Goal: Task Accomplishment & Management: Use online tool/utility

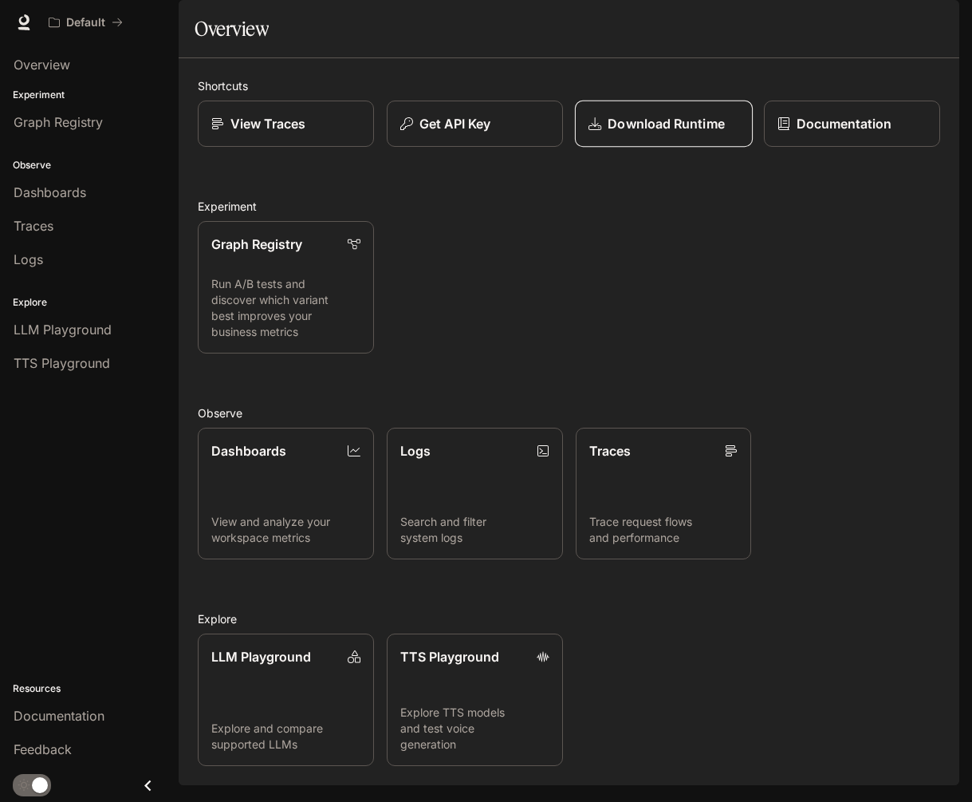
click at [655, 133] on p "Download Runtime" at bounding box center [666, 123] width 116 height 19
click at [483, 133] on p "Get API Key" at bounding box center [455, 123] width 72 height 19
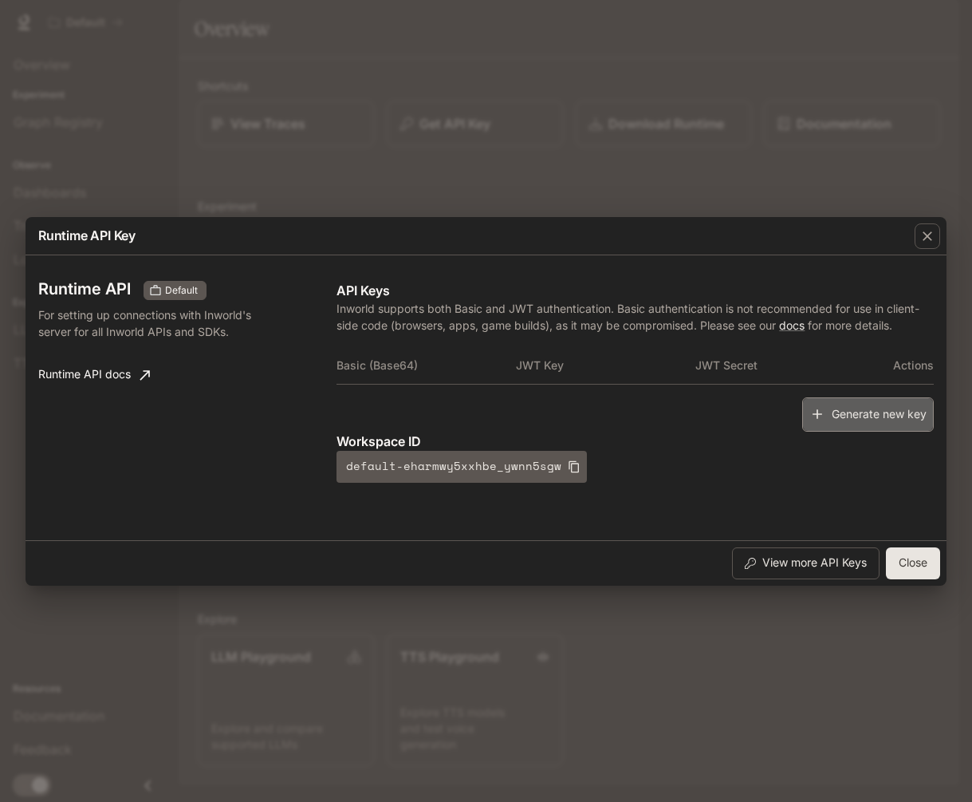
click at [884, 412] on button "Generate new key" at bounding box center [868, 414] width 132 height 34
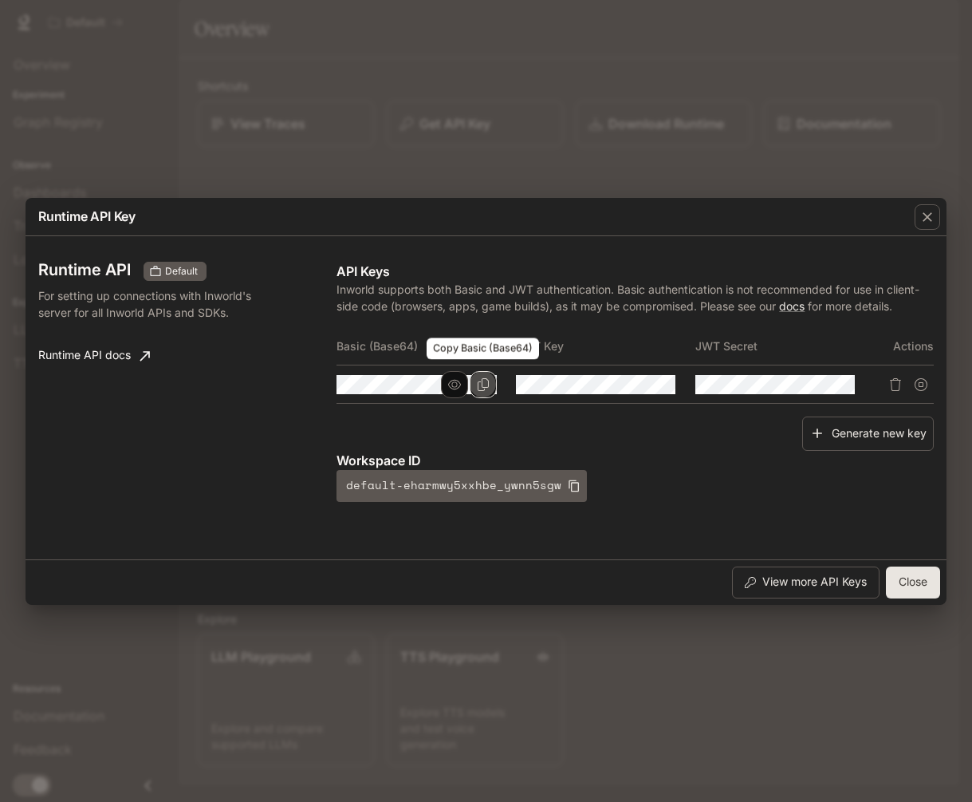
click at [487, 385] on icon "Copy Basic (Base64)" at bounding box center [483, 384] width 13 height 13
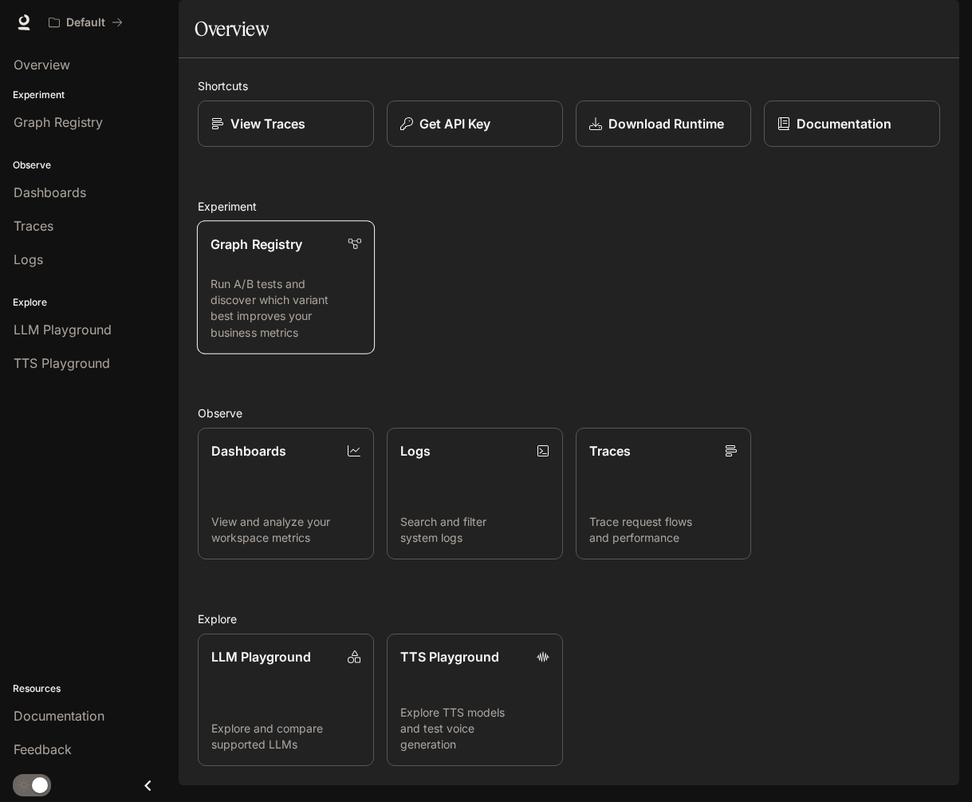
click at [207, 344] on link "Graph Registry Run A/B tests and discover which variant best improves your busi…" at bounding box center [286, 286] width 178 height 133
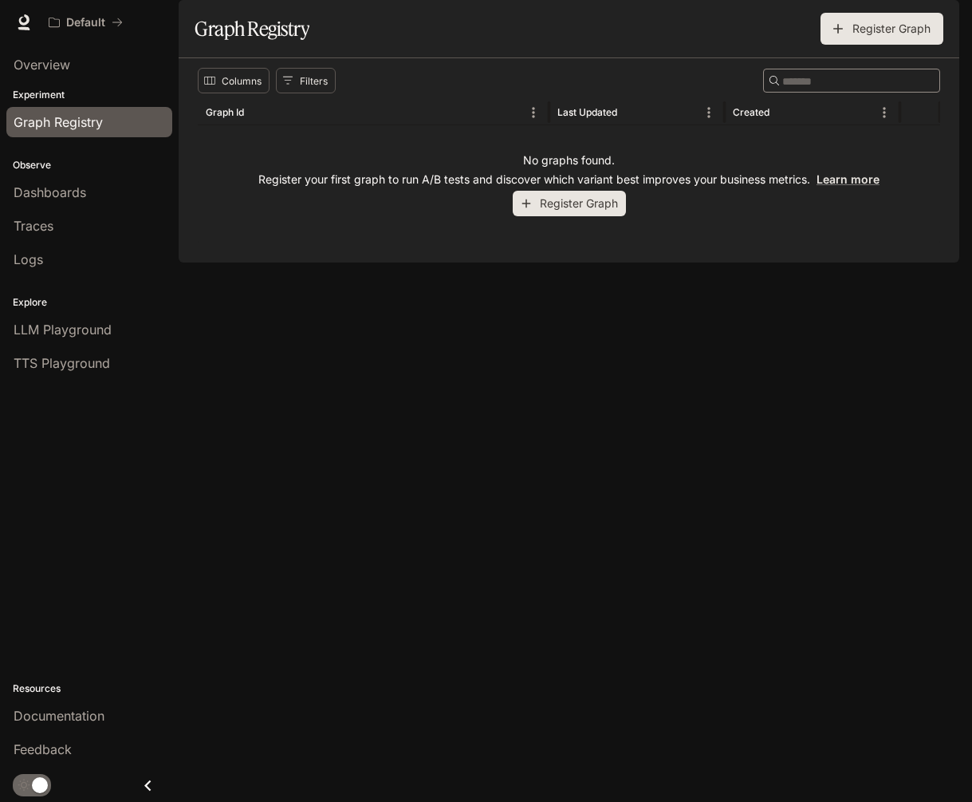
click at [566, 217] on button "Register Graph" at bounding box center [569, 204] width 113 height 26
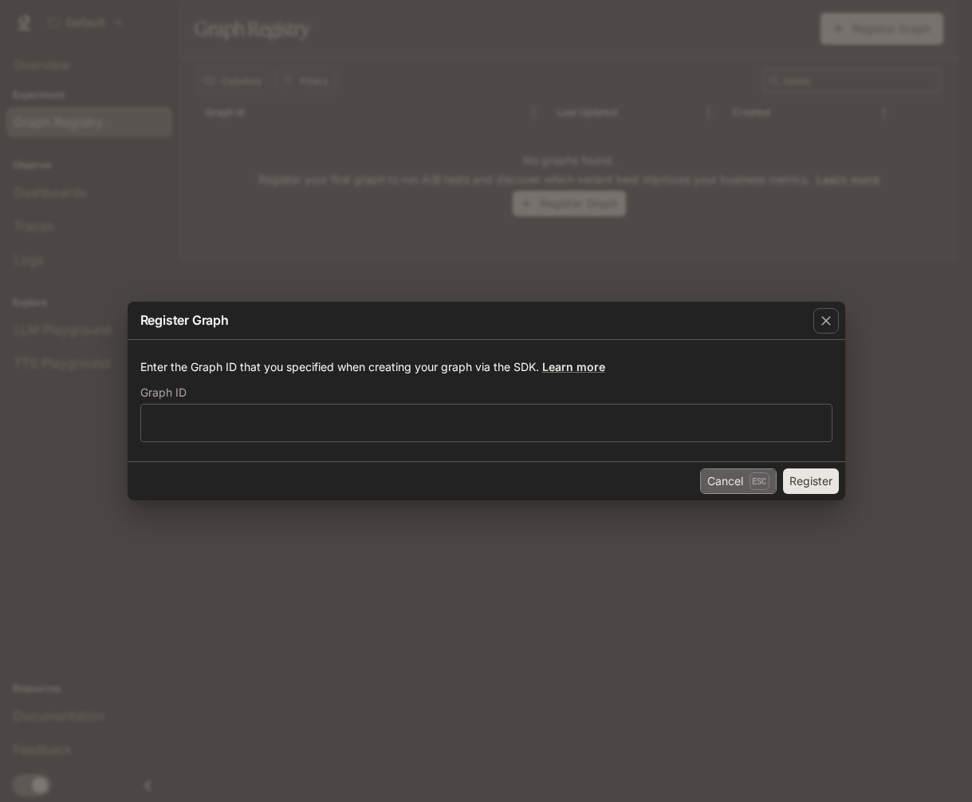
click at [741, 477] on button "Cancel Esc" at bounding box center [738, 481] width 77 height 26
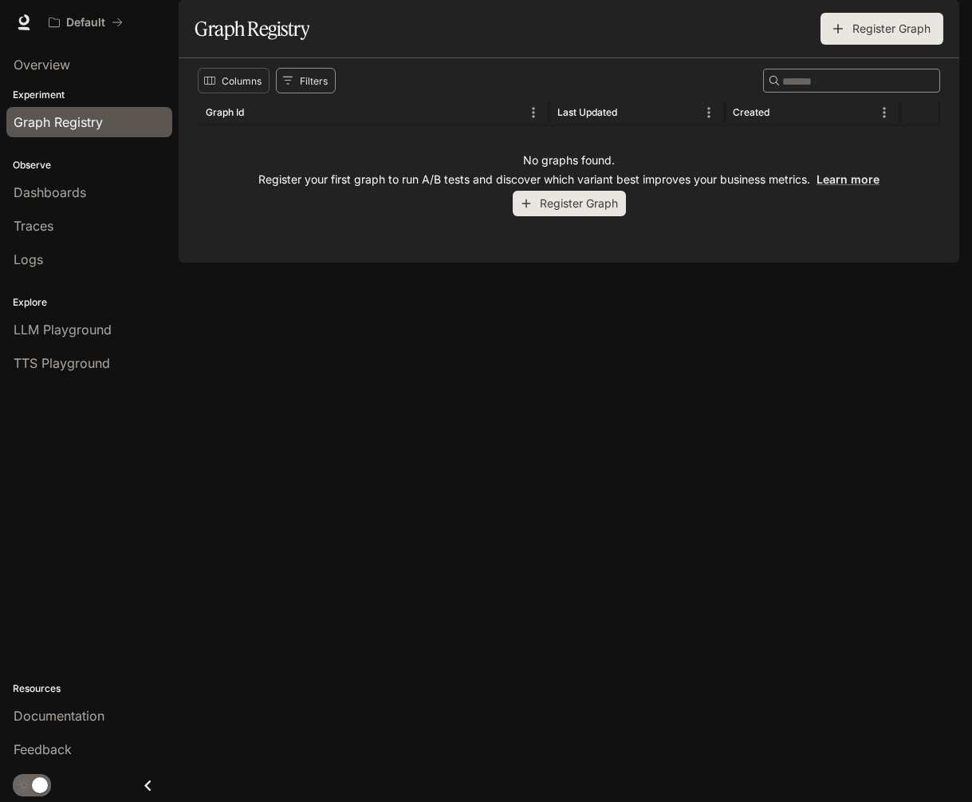
click at [288, 85] on icon "Show filters" at bounding box center [288, 81] width 10 height 8
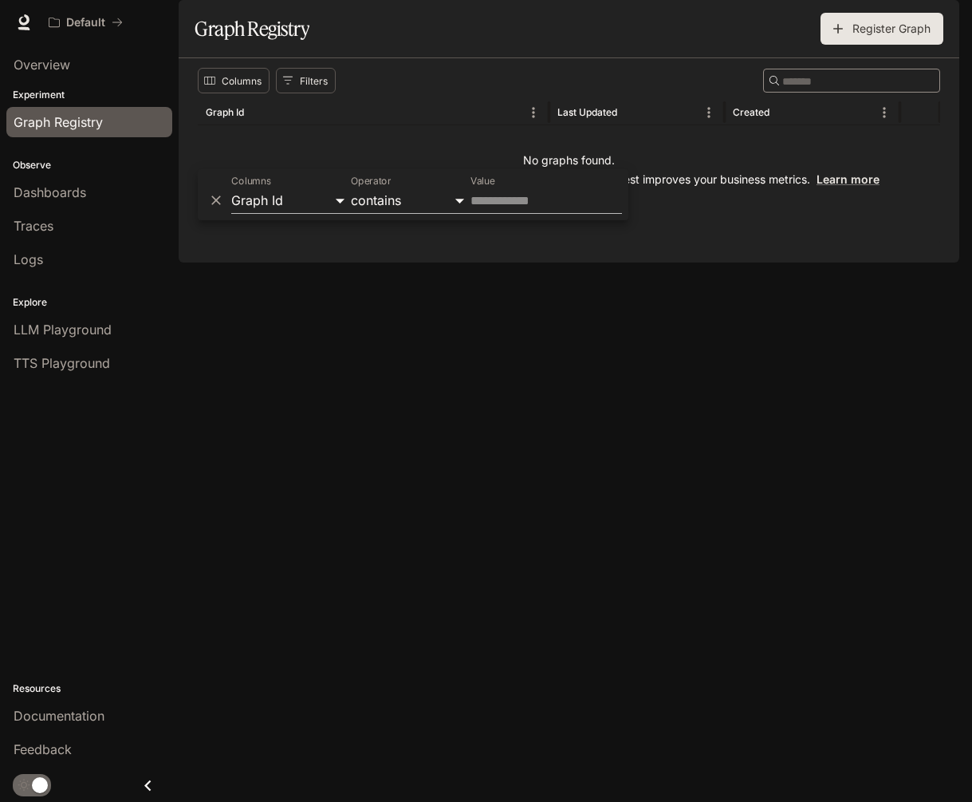
click at [342, 93] on div "Columns Filters ​" at bounding box center [569, 81] width 743 height 26
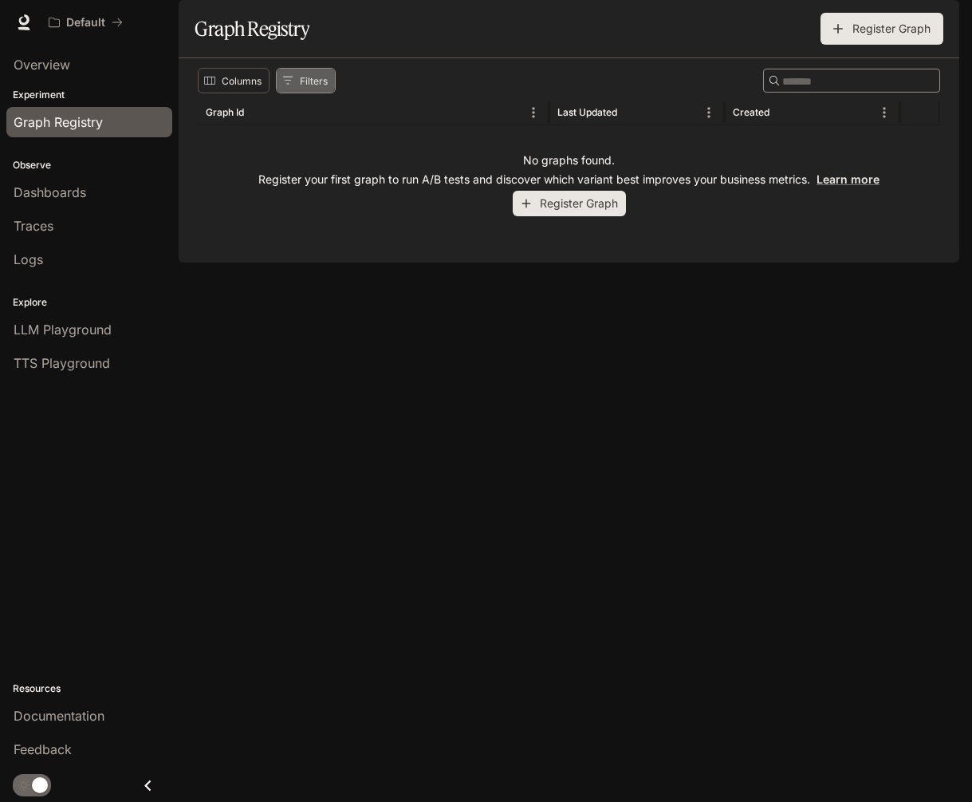
click at [321, 93] on button "Filters" at bounding box center [306, 81] width 60 height 26
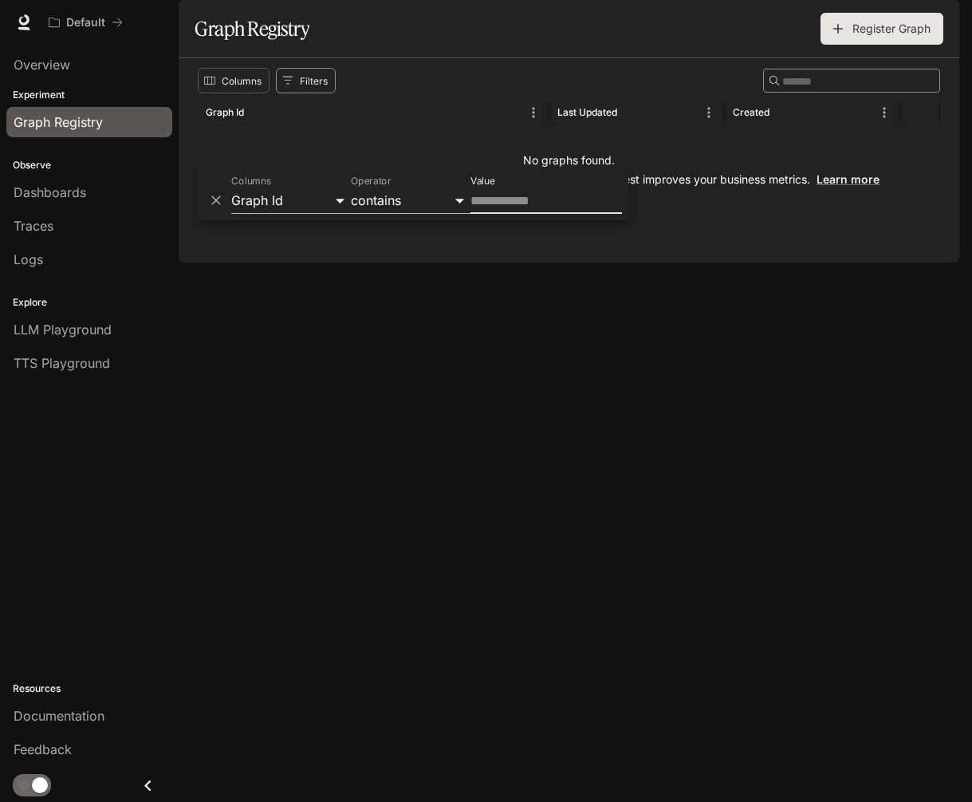
click at [302, 93] on button "Filters" at bounding box center [306, 81] width 60 height 26
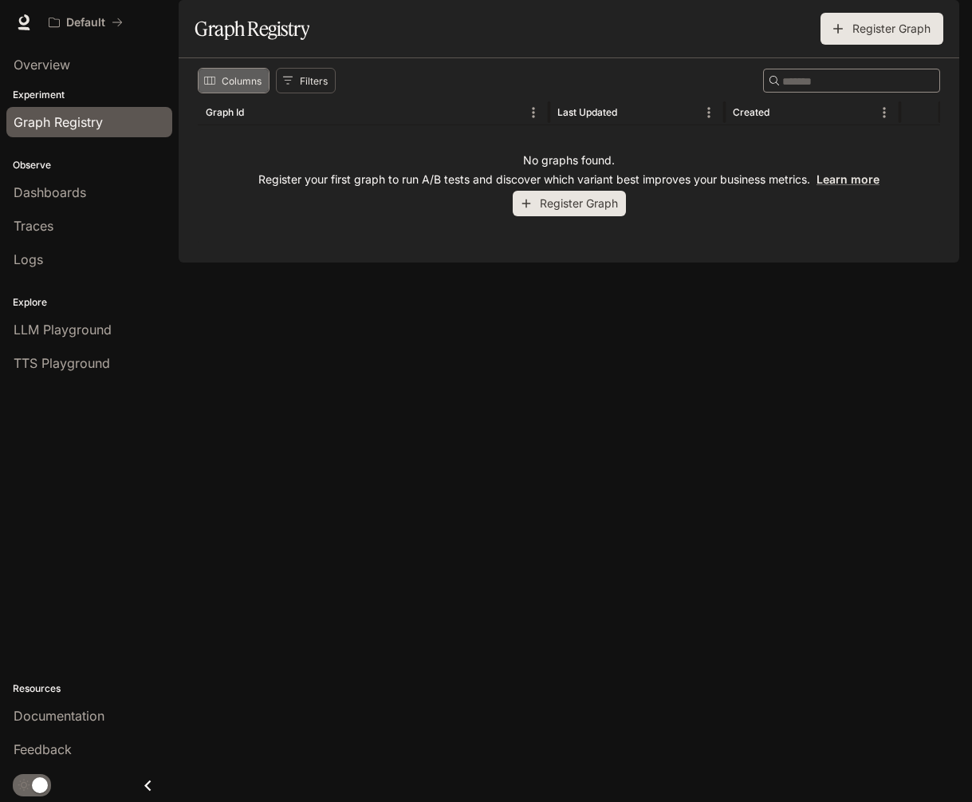
click at [238, 93] on button "Columns" at bounding box center [234, 81] width 72 height 26
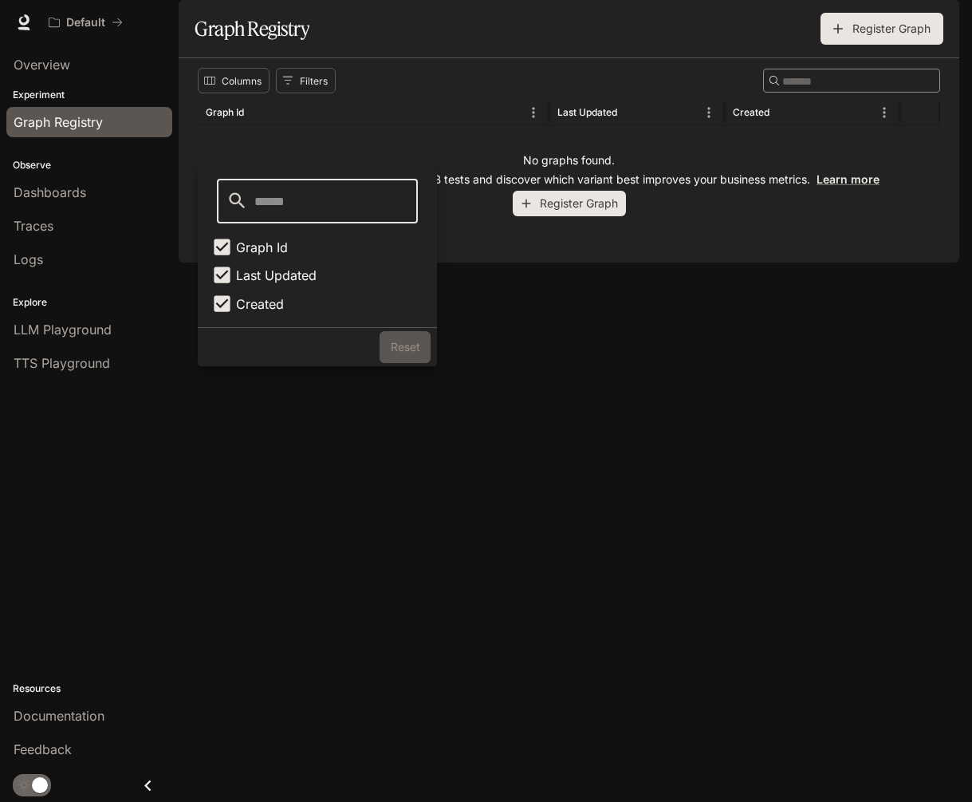
click at [284, 207] on input "Search" at bounding box center [319, 201] width 130 height 45
click at [242, 242] on span "Graph Id" at bounding box center [262, 247] width 52 height 19
click at [337, 262] on div "Columns Filters ​ Graph Id Last Updated Created No graphs found. Register your …" at bounding box center [569, 160] width 781 height 204
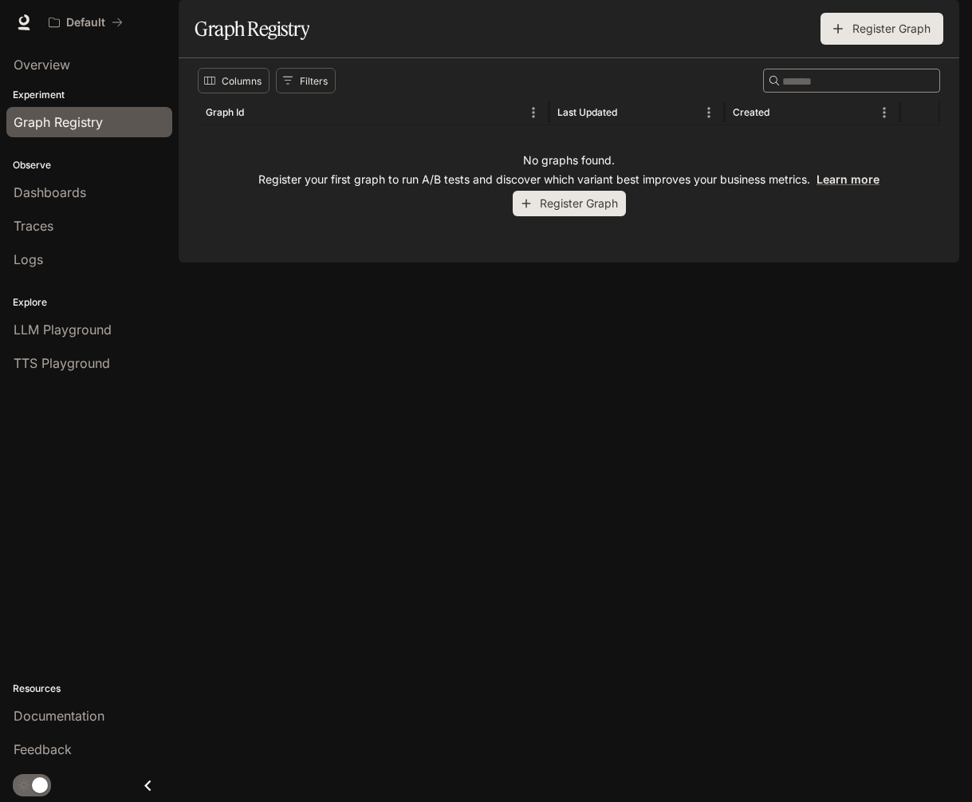
click at [337, 262] on div "Columns Filters ​ Graph Id Last Updated Created No graphs found. Register your …" at bounding box center [569, 160] width 781 height 204
click at [321, 107] on div "Columns Filters ​ Graph Id Last Updated Created No graphs found. Register your …" at bounding box center [569, 160] width 781 height 204
click at [311, 93] on button "Filters" at bounding box center [306, 81] width 60 height 26
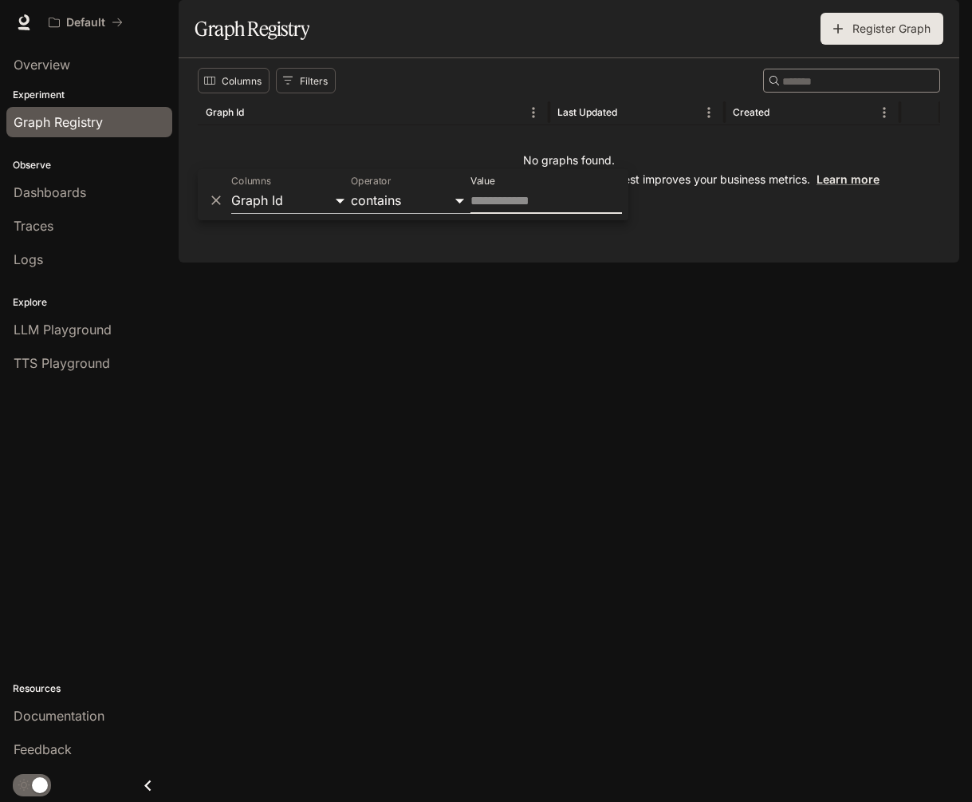
click at [261, 202] on body "Skip to main content Default Documentation Documentation Portal Overview Experi…" at bounding box center [486, 401] width 972 height 802
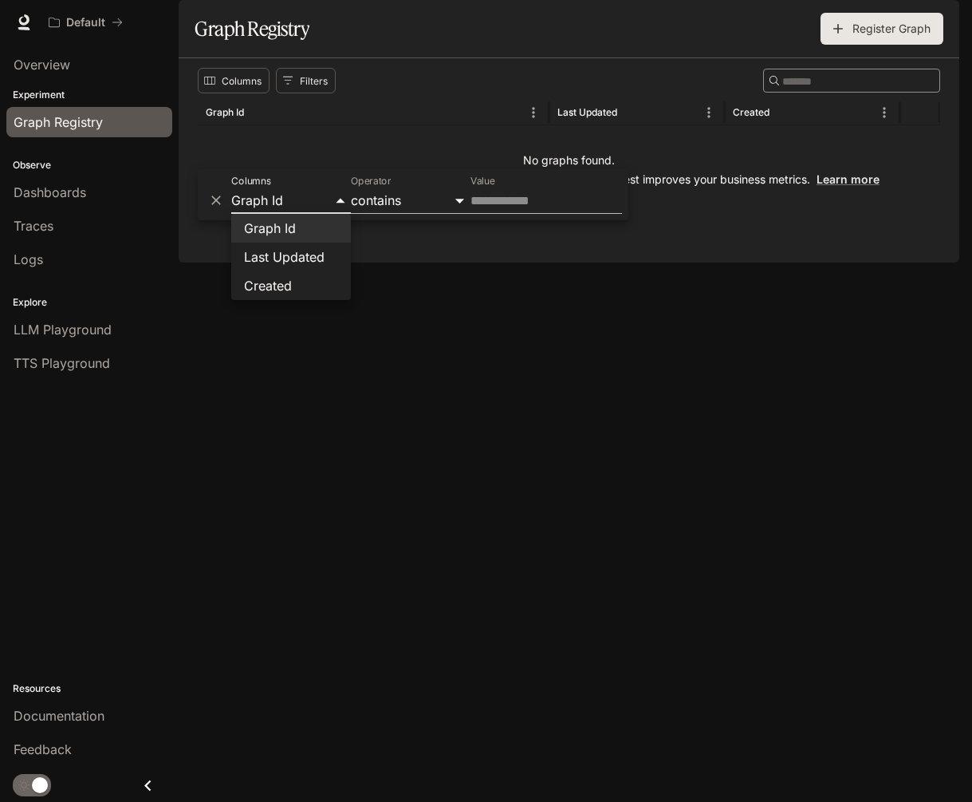
click at [296, 203] on div at bounding box center [486, 401] width 972 height 802
click at [410, 203] on body "Skip to main content Default Documentation Documentation Portal Overview Experi…" at bounding box center [486, 401] width 972 height 802
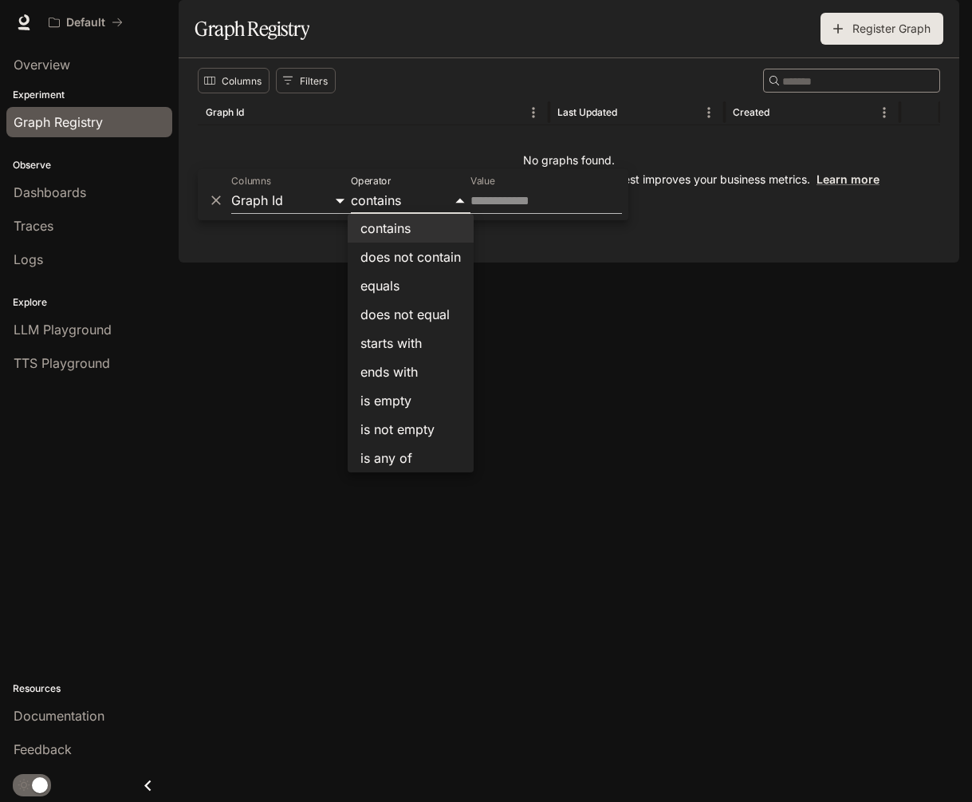
click at [408, 203] on div at bounding box center [486, 401] width 972 height 802
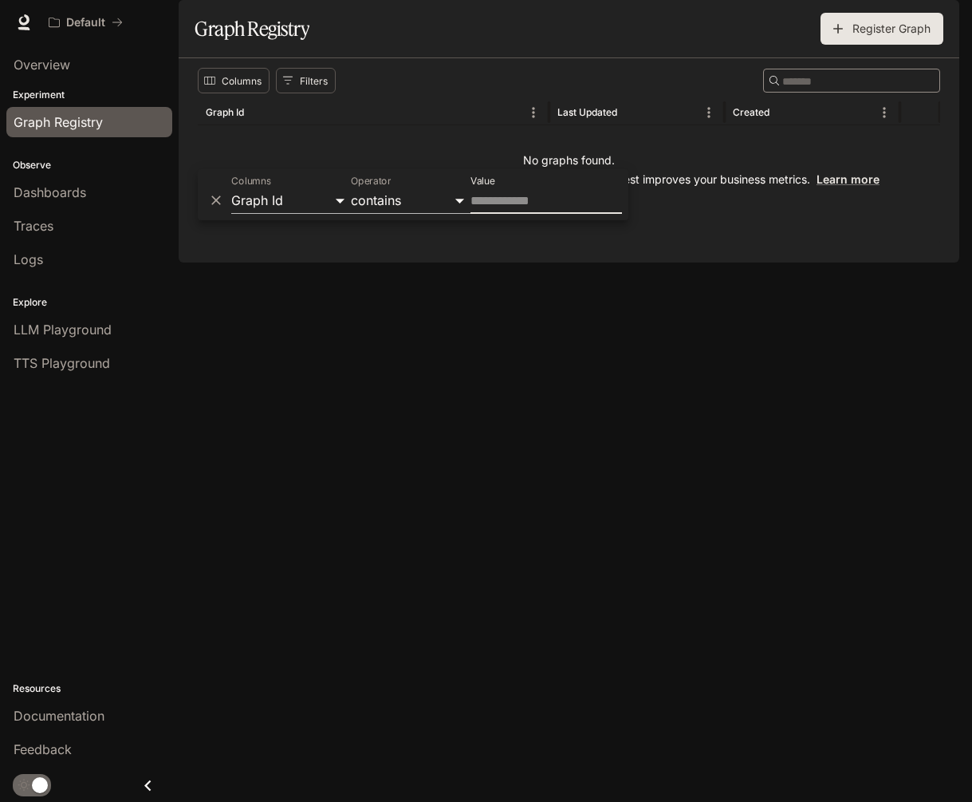
click at [525, 203] on input "Value" at bounding box center [547, 201] width 152 height 26
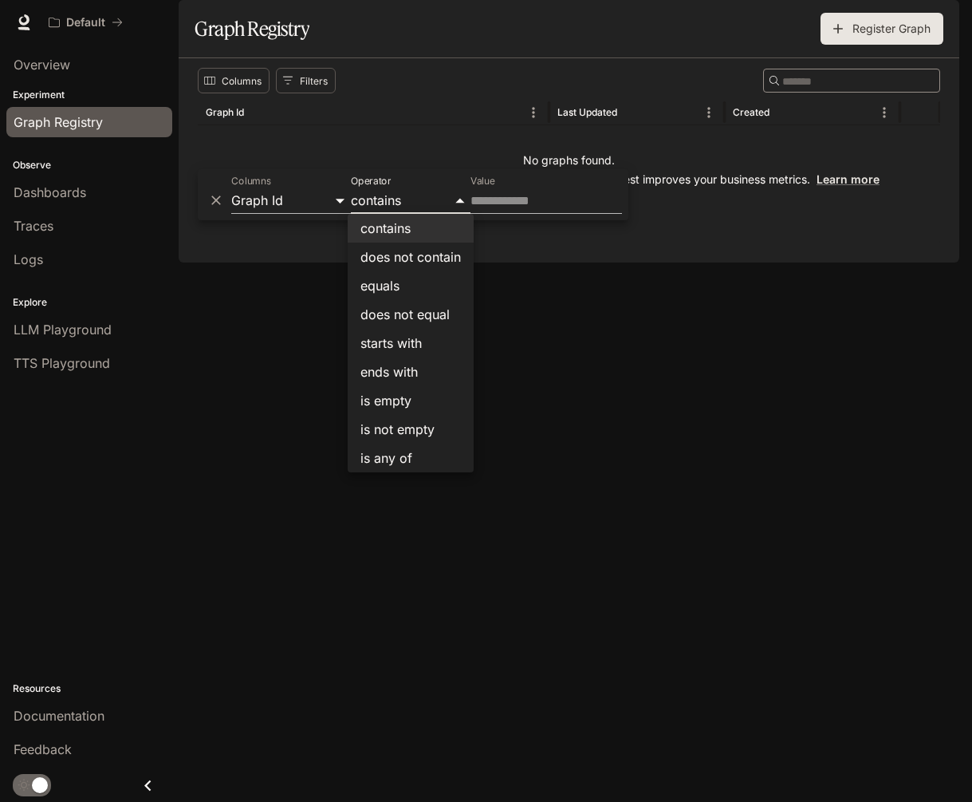
click at [432, 202] on body "Skip to main content Default Documentation Documentation Portal Overview Experi…" at bounding box center [486, 401] width 972 height 802
click at [396, 202] on div at bounding box center [486, 401] width 972 height 802
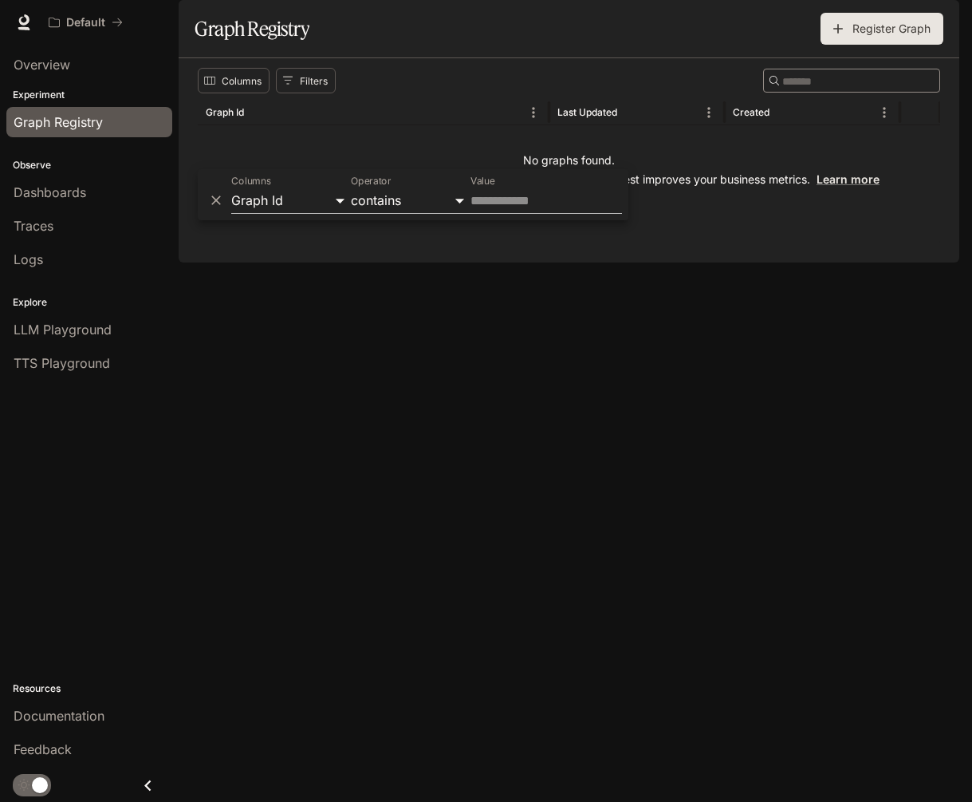
click at [385, 262] on div "Columns Filters ​ Graph Id Last Updated Created No graphs found. Register your …" at bounding box center [569, 160] width 781 height 204
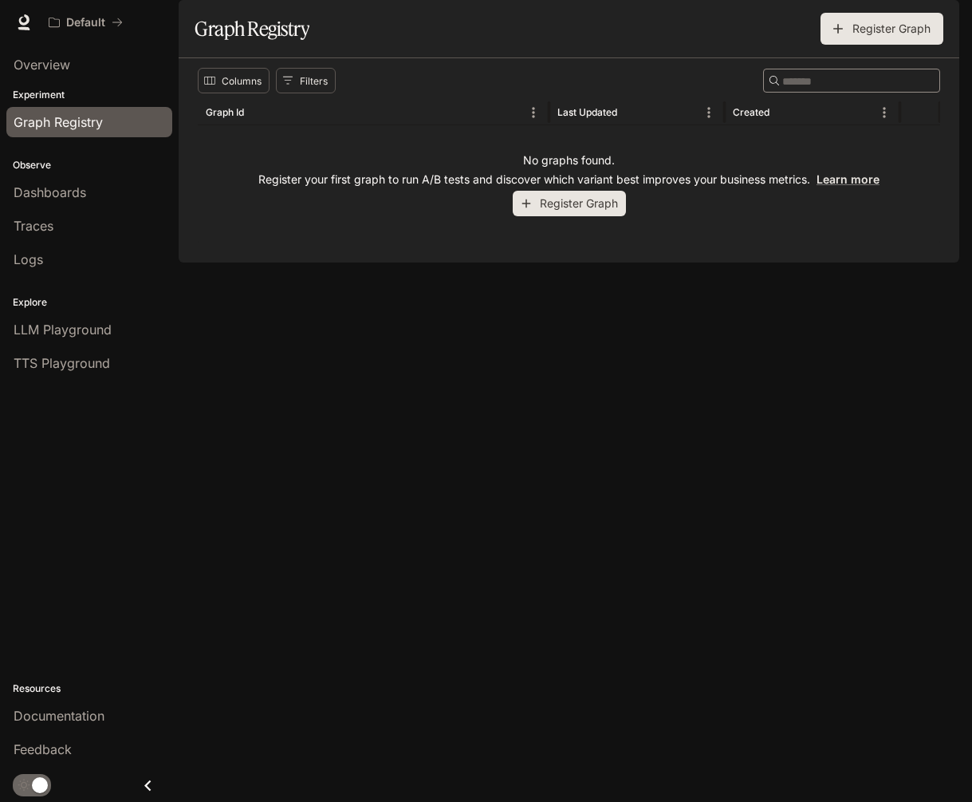
click at [49, 113] on span "Graph Registry" at bounding box center [58, 121] width 89 height 19
click at [49, 69] on span "Overview" at bounding box center [42, 64] width 57 height 19
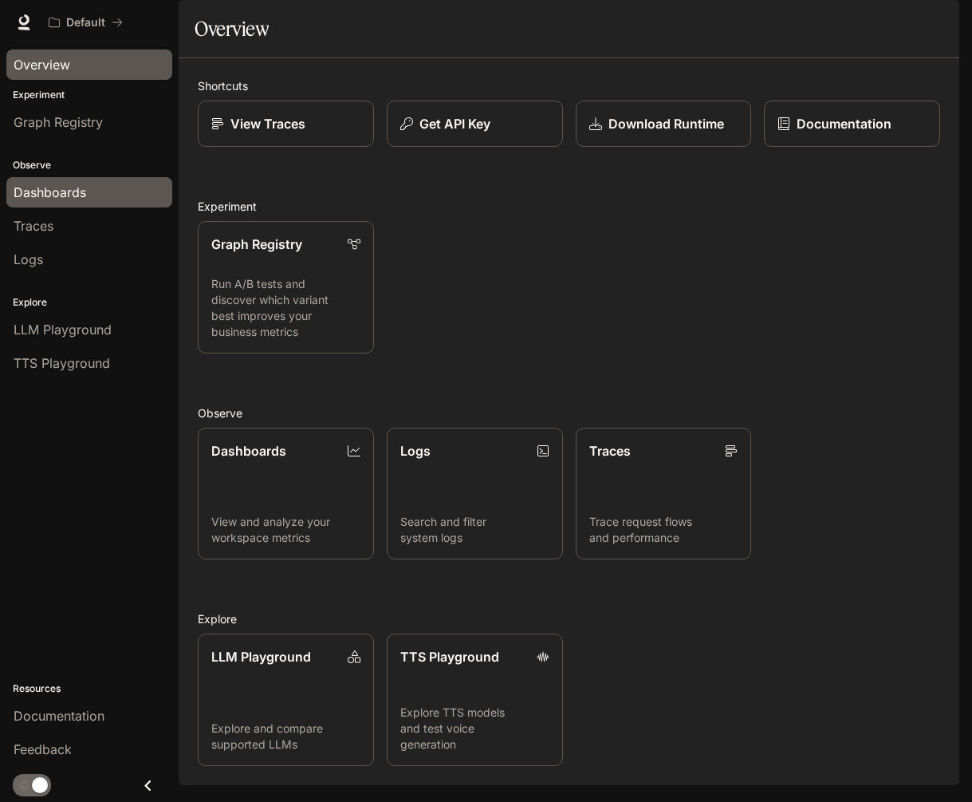
click at [104, 204] on link "Dashboards" at bounding box center [89, 192] width 166 height 30
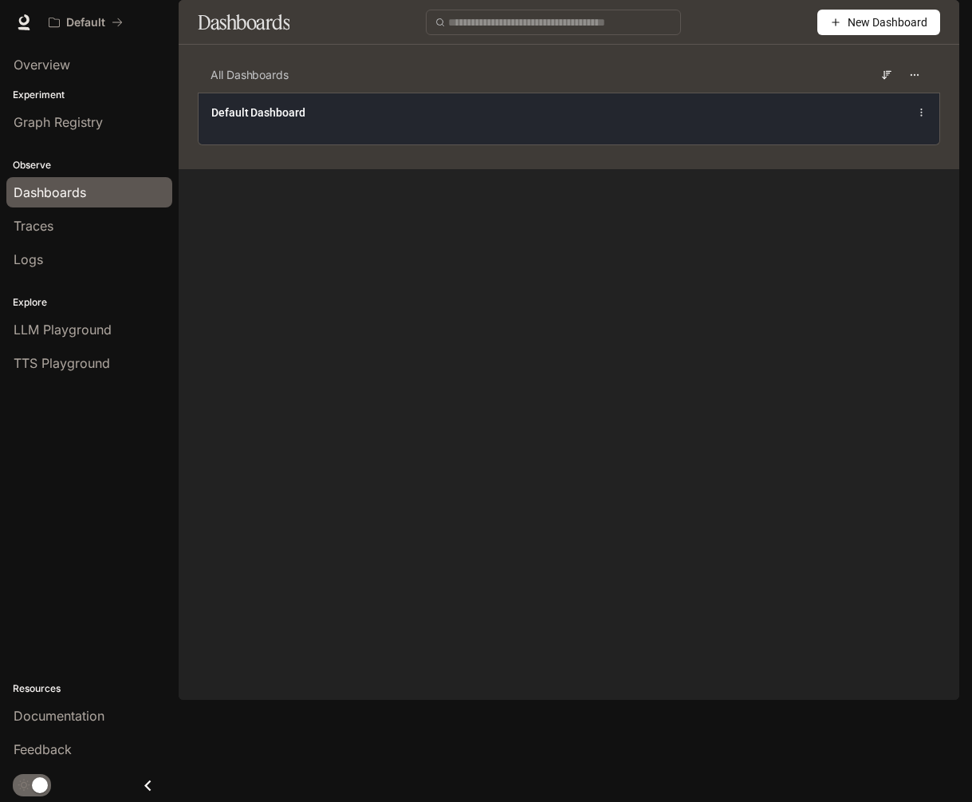
click at [310, 144] on div "Default Dashboard" at bounding box center [569, 119] width 741 height 52
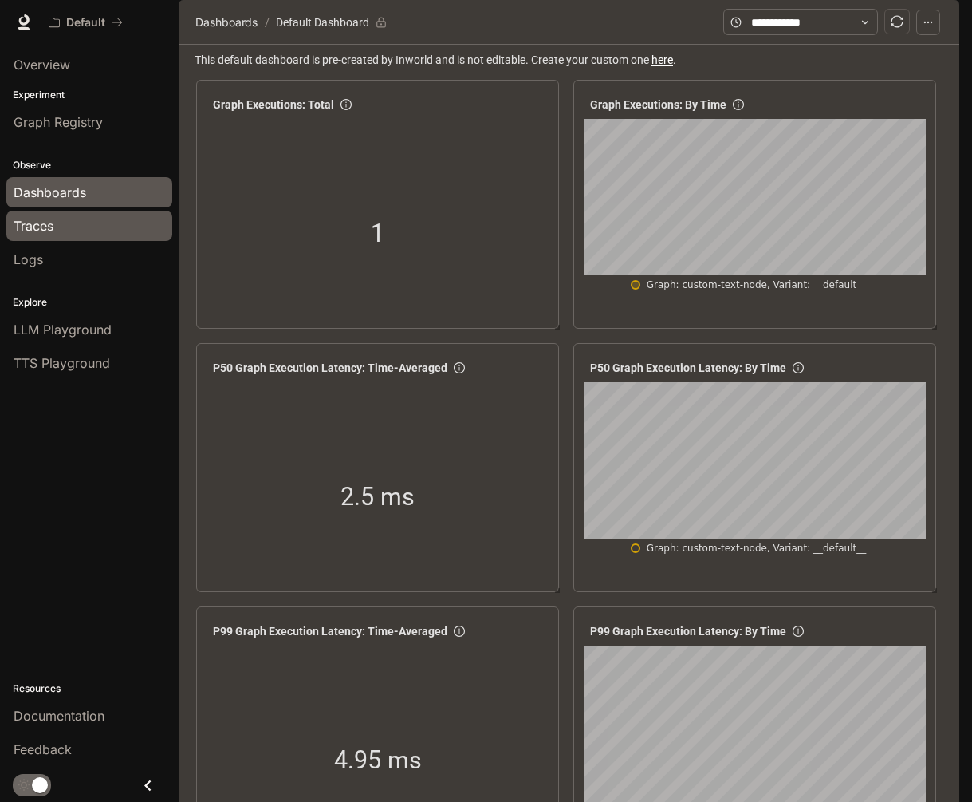
click at [86, 226] on div "Traces" at bounding box center [90, 225] width 152 height 19
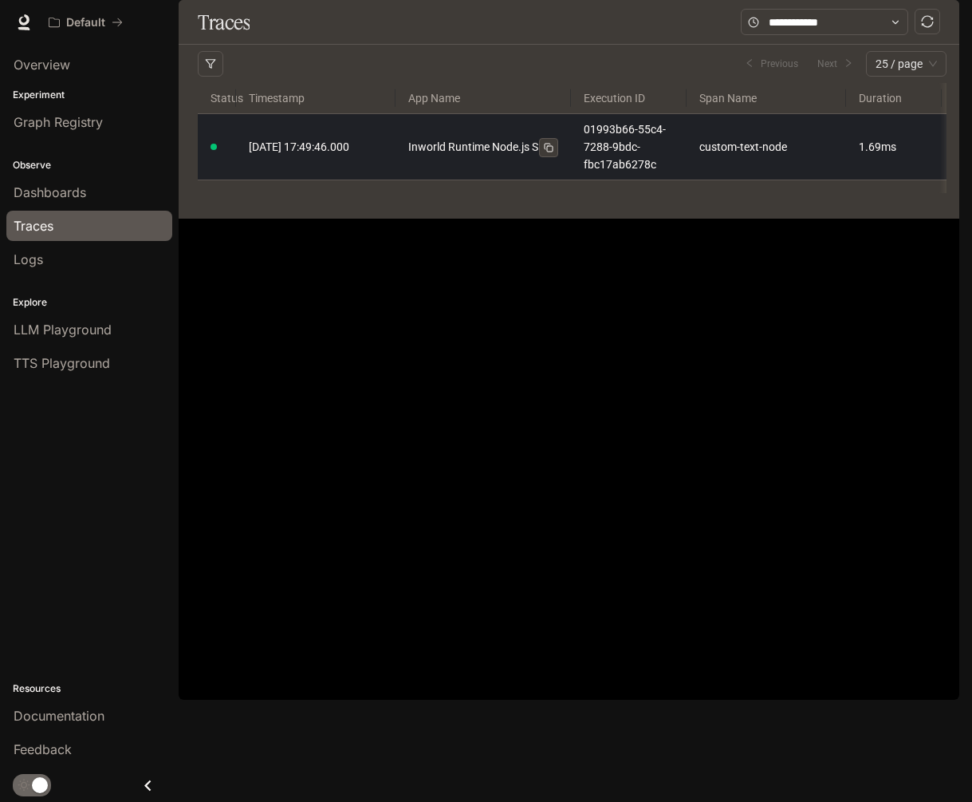
click at [548, 152] on rect at bounding box center [550, 149] width 6 height 6
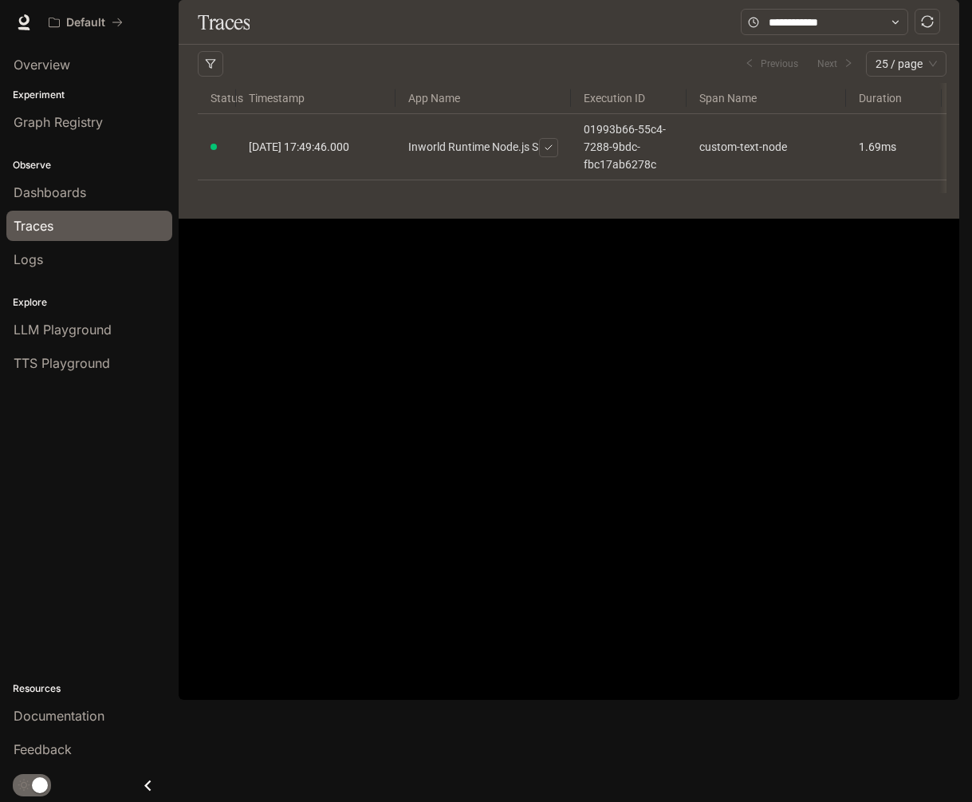
click at [580, 219] on div "Traces Filters Duration MIN ms [PERSON_NAME] ms Clear All Status Clear All App …" at bounding box center [569, 109] width 781 height 219
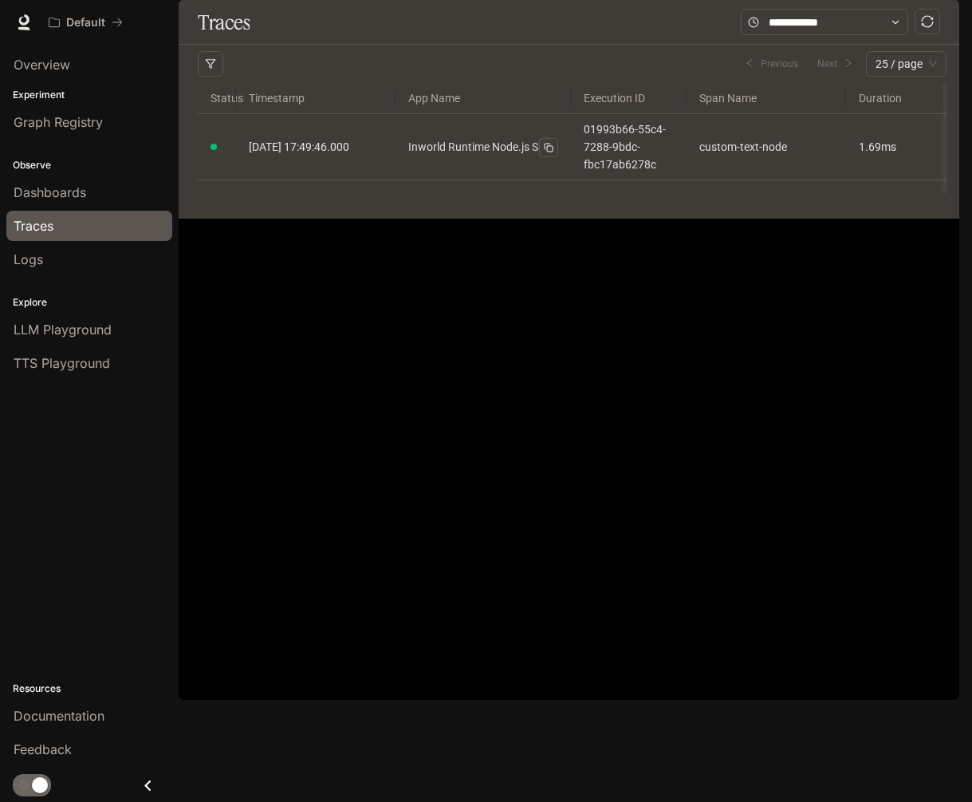
click at [562, 219] on div "Traces Filters Duration MIN ms [PERSON_NAME] ms Clear All Status Clear All App …" at bounding box center [569, 109] width 781 height 219
click at [486, 219] on div "Traces Filters Duration MIN ms [PERSON_NAME] ms Clear All Status Clear All App …" at bounding box center [569, 109] width 781 height 219
click at [317, 219] on div "Traces Filters Duration MIN ms [PERSON_NAME] ms Clear All Status Clear All App …" at bounding box center [569, 109] width 781 height 219
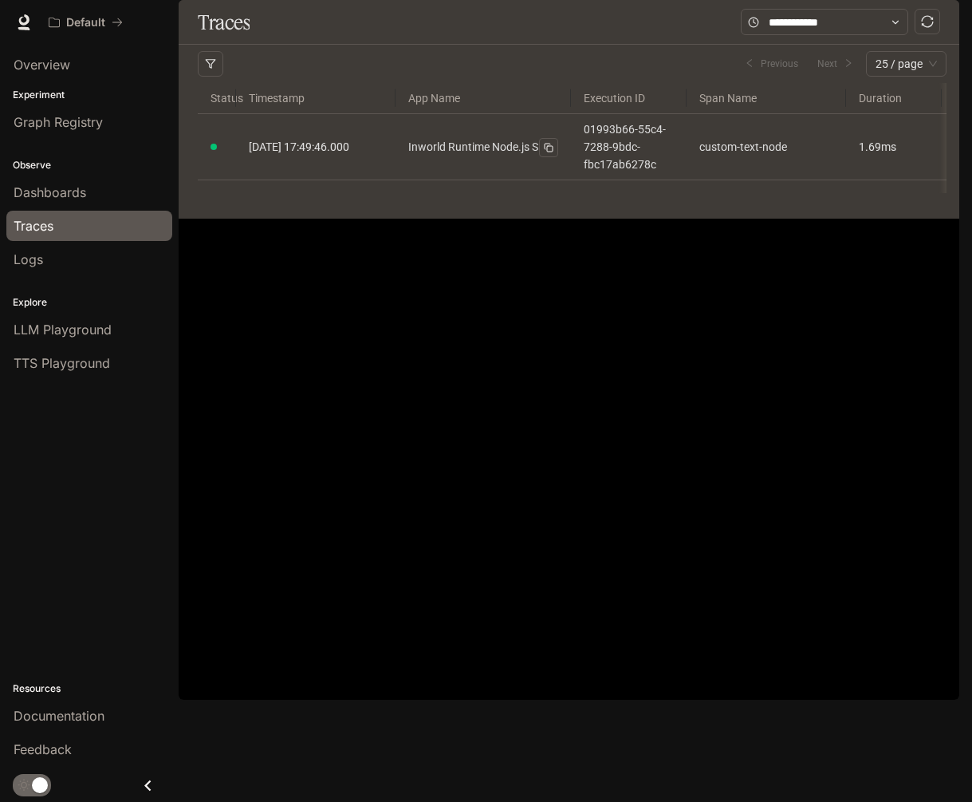
click at [250, 219] on div "Traces Filters Duration MIN ms [PERSON_NAME] ms Clear All Status Clear All App …" at bounding box center [569, 109] width 781 height 219
click at [81, 258] on div "Logs" at bounding box center [90, 259] width 152 height 19
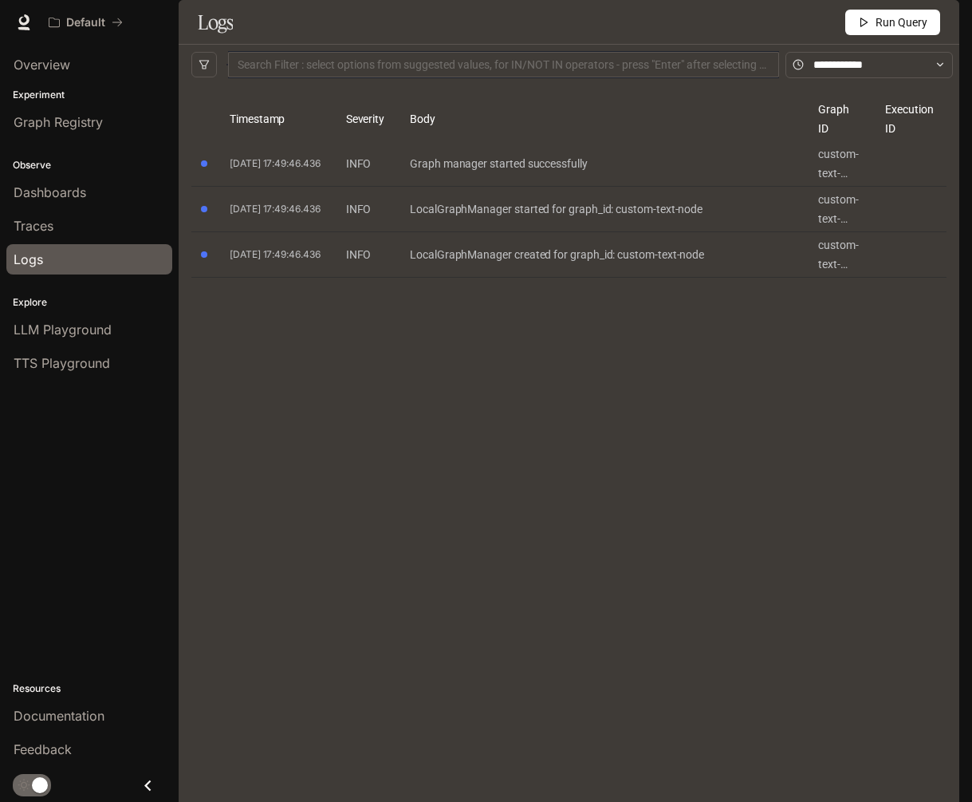
click at [357, 362] on div "Timestamp Severity Body Graph ID Execution ID [DATE] 17:49:46.436 INFO Graph ma…" at bounding box center [568, 429] width 755 height 664
click at [342, 362] on div "Timestamp Severity Body Graph ID Execution ID [DATE] 17:49:46.436 INFO Graph ma…" at bounding box center [568, 429] width 755 height 664
click at [405, 365] on div "Timestamp Severity Body Graph ID Execution ID [DATE] 17:49:46.436 INFO Graph ma…" at bounding box center [568, 429] width 755 height 664
click at [439, 366] on div "Timestamp Severity Body Graph ID Execution ID [DATE] 17:49:46.436 INFO Graph ma…" at bounding box center [568, 429] width 755 height 664
click at [61, 123] on span "Graph Registry" at bounding box center [58, 121] width 89 height 19
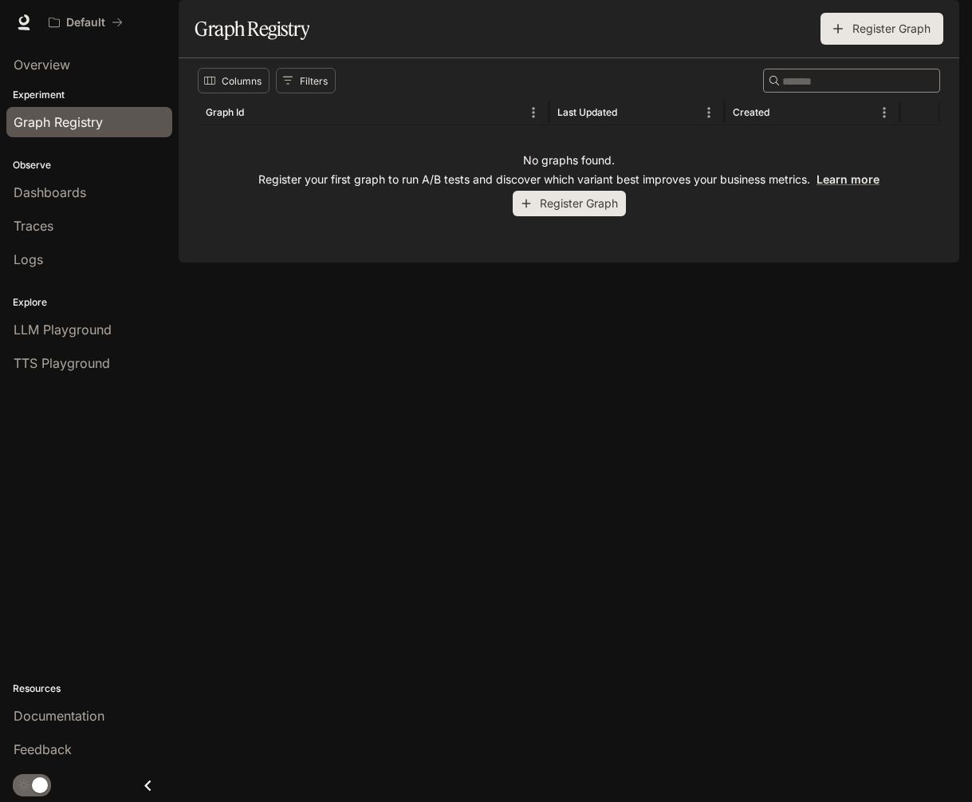
click at [550, 243] on div "No graphs found. Register your first graph to run A/B tests and discover which …" at bounding box center [569, 184] width 743 height 118
click at [550, 217] on button "Register Graph" at bounding box center [569, 204] width 113 height 26
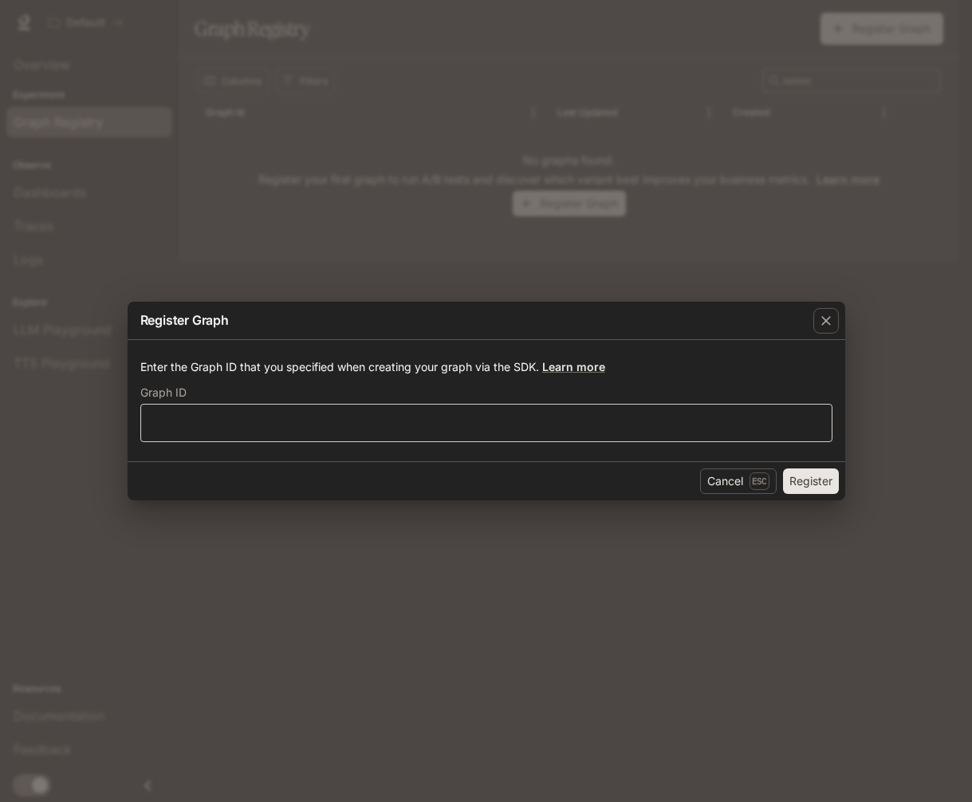
click at [438, 437] on div "​" at bounding box center [486, 423] width 692 height 38
type input "**********"
click at [783, 468] on button "Register" at bounding box center [811, 481] width 56 height 26
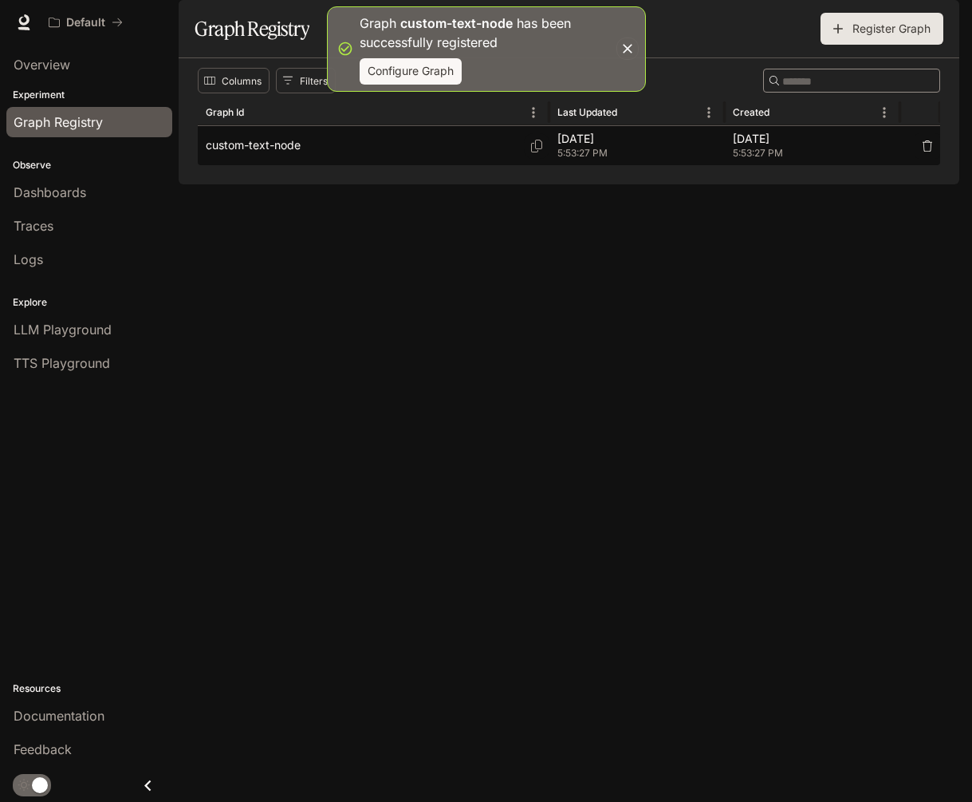
click at [438, 165] on div "custom-text-node" at bounding box center [374, 145] width 336 height 39
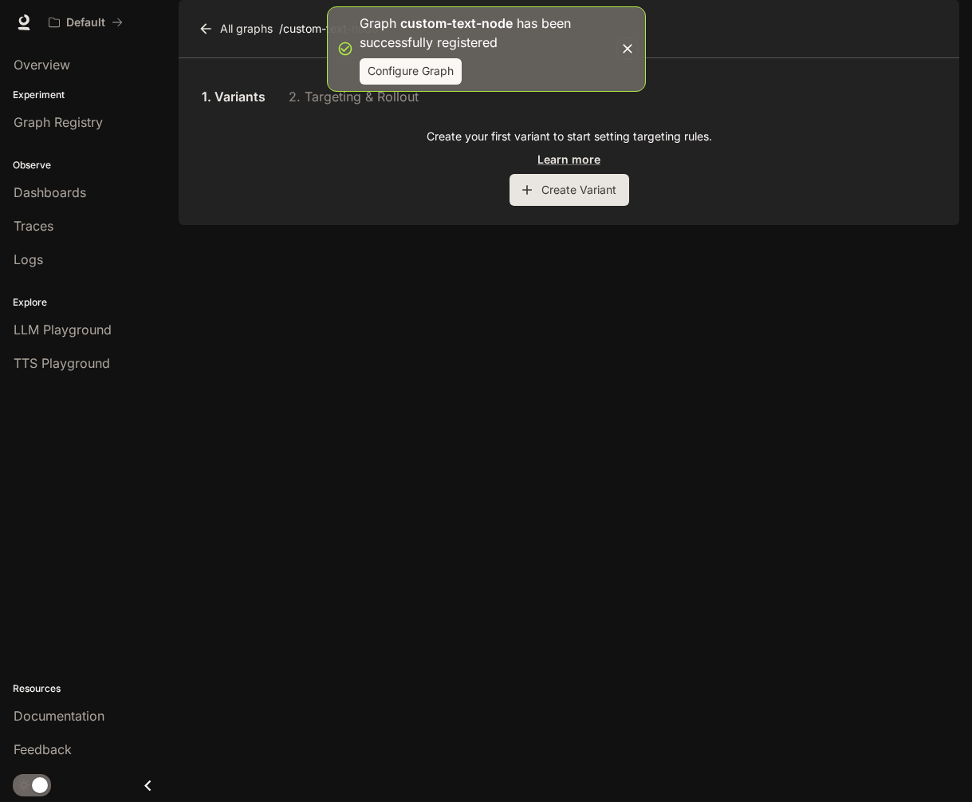
click at [587, 206] on button "Create Variant" at bounding box center [570, 190] width 120 height 32
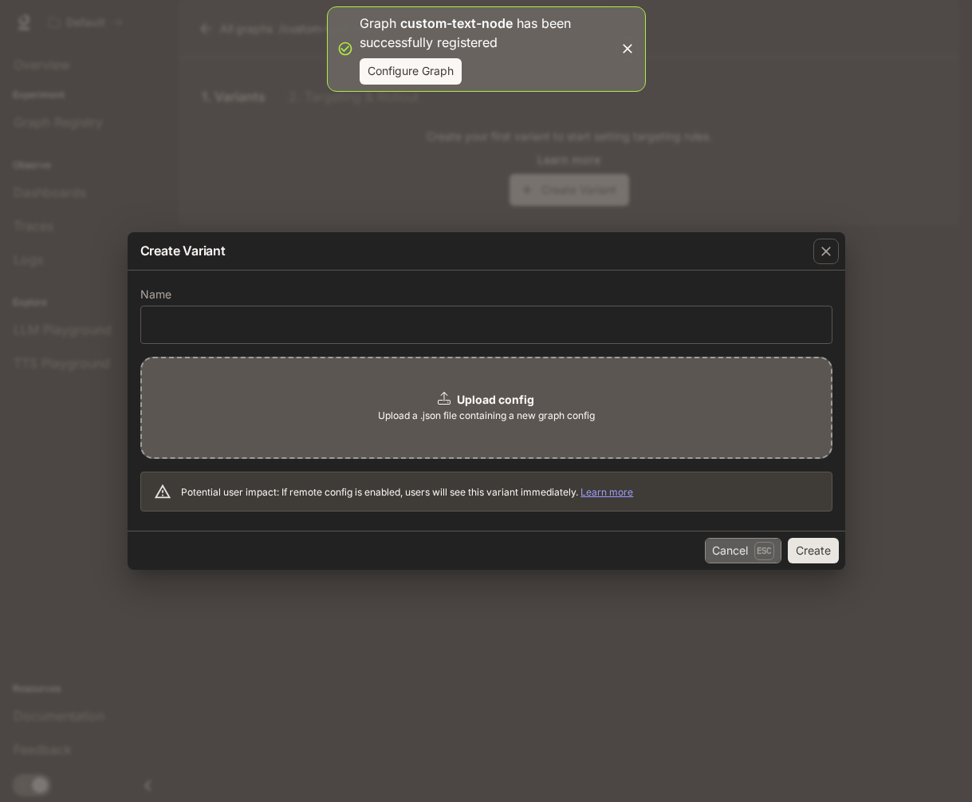
click at [739, 548] on button "Cancel Esc" at bounding box center [743, 551] width 77 height 26
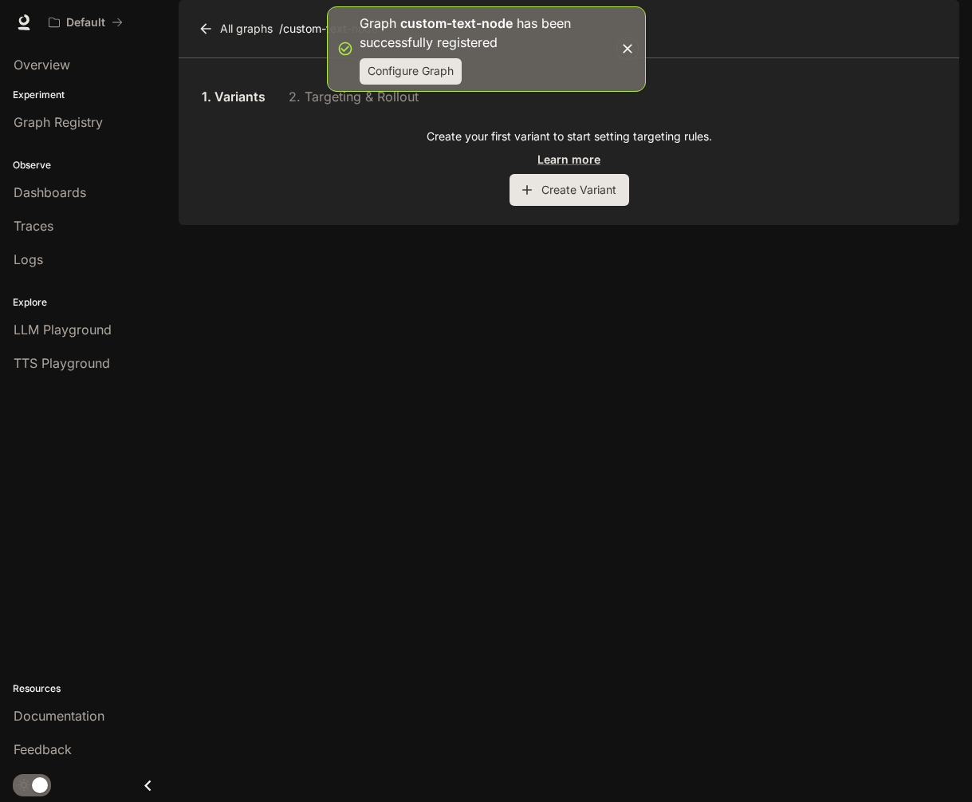
click at [392, 76] on button "Configure Graph" at bounding box center [411, 71] width 102 height 26
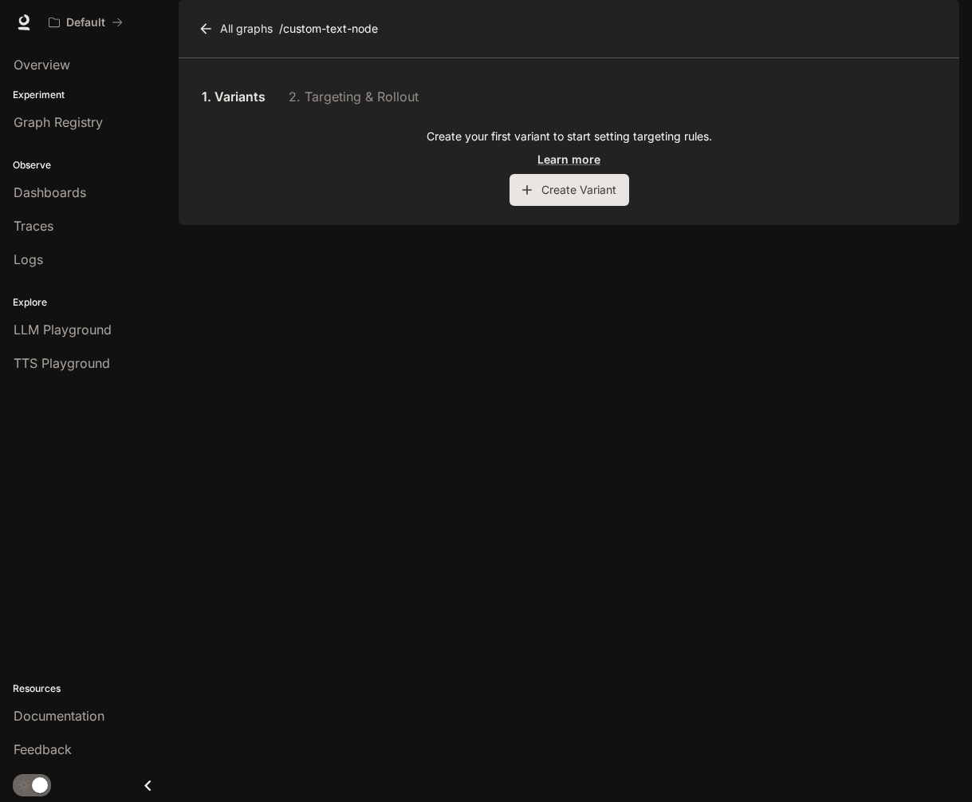
click at [341, 116] on div "1. Variants 2. Targeting & Rollout" at bounding box center [569, 96] width 743 height 38
click at [231, 116] on link "1. Variants" at bounding box center [234, 96] width 72 height 38
click at [213, 117] on div "1. Variants 2. Targeting & Rollout Create your first variant to start setting t…" at bounding box center [569, 141] width 781 height 167
click at [209, 37] on icon at bounding box center [206, 29] width 16 height 16
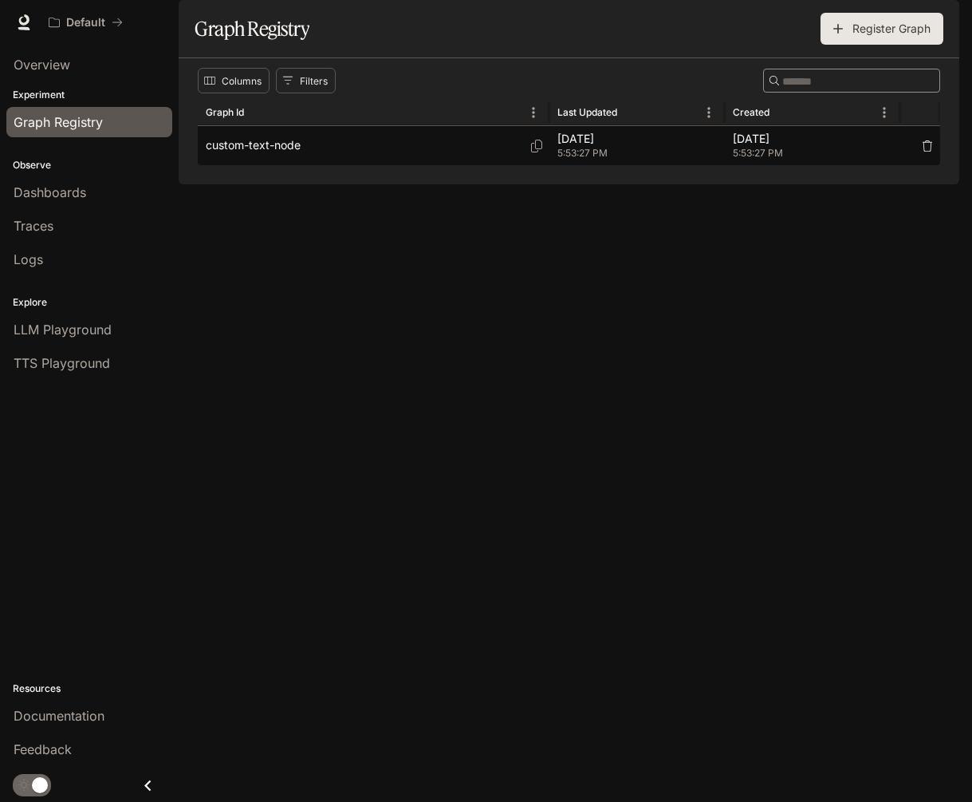
click at [258, 165] on div "custom-text-node" at bounding box center [374, 145] width 336 height 39
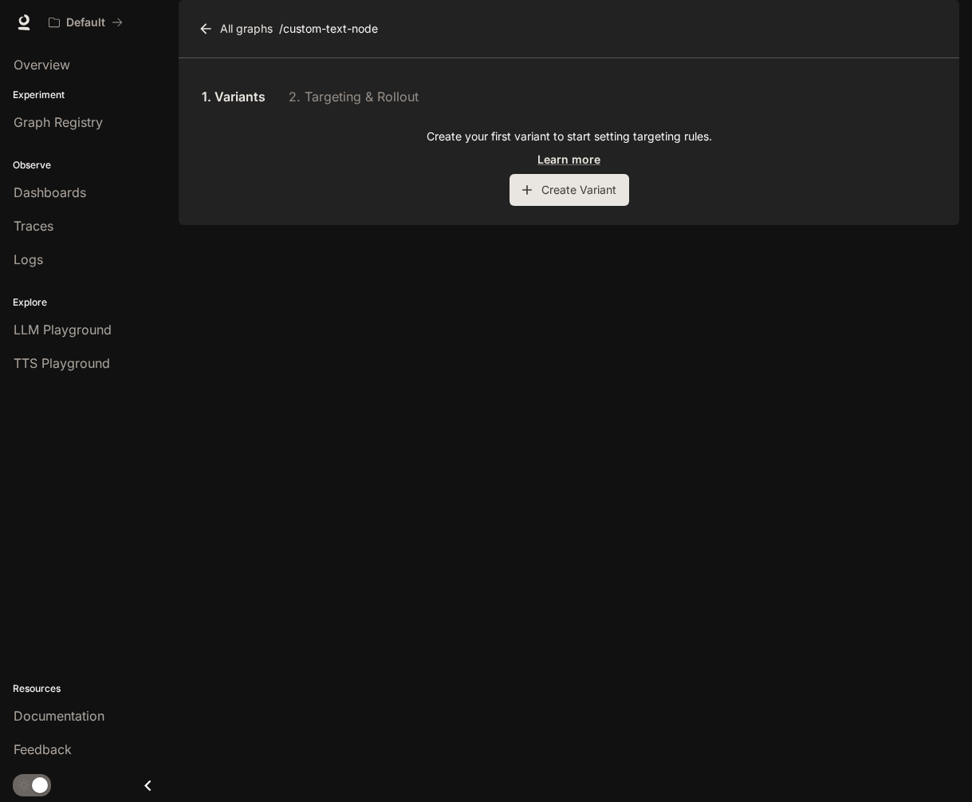
click at [244, 45] on link "All graphs" at bounding box center [237, 29] width 85 height 32
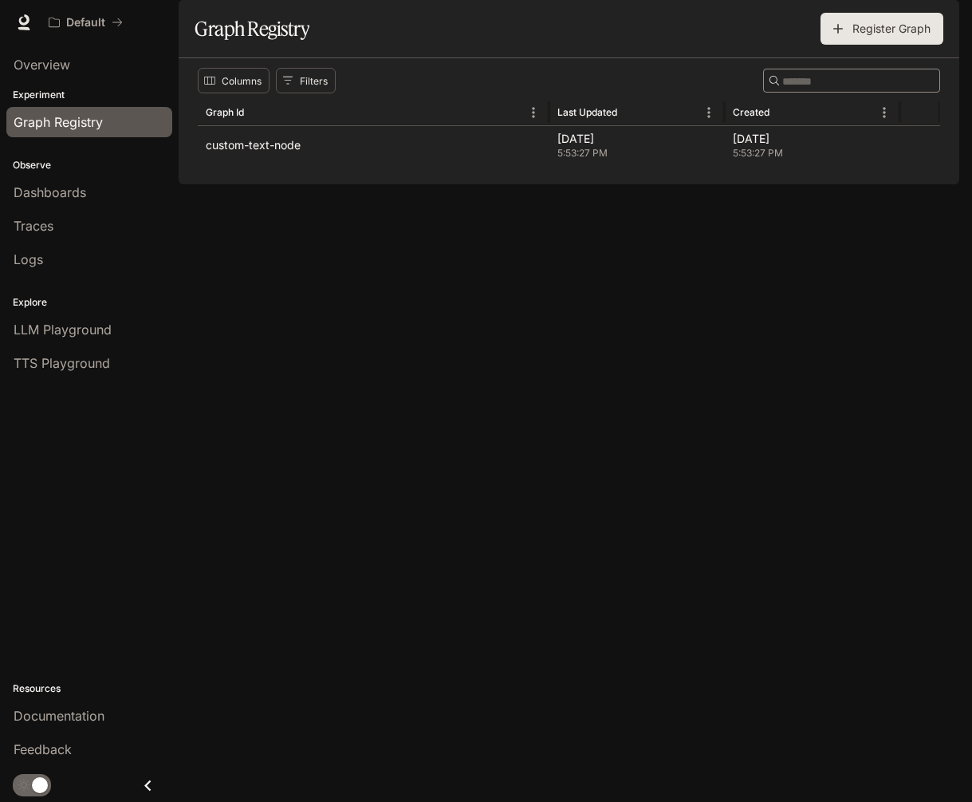
click at [379, 184] on div "Columns Filters ​ Graph Id Last Updated Created custom-text-node [DATE] 5:53:27…" at bounding box center [569, 121] width 781 height 126
click at [850, 15] on span "Documentation" at bounding box center [863, 23] width 79 height 20
